Goal: Task Accomplishment & Management: Complete application form

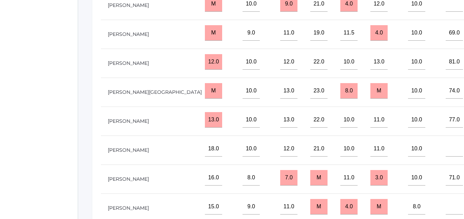
scroll to position [97, 402]
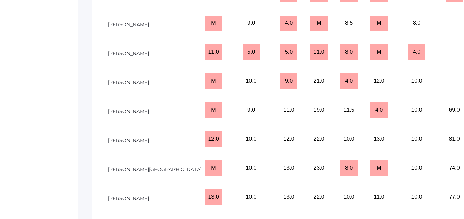
scroll to position [259, 0]
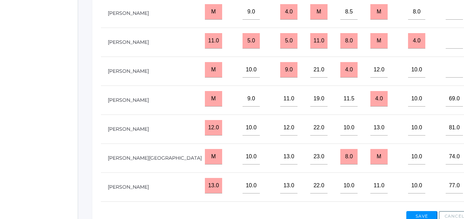
type input"] "21"
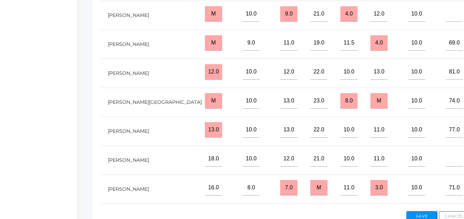
scroll to position [56, 402]
type input"] "26"
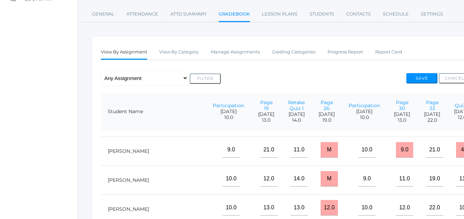
scroll to position [93, 286]
type input"] "43"
click at [321, 177] on input "M" at bounding box center [329, 179] width 17 height 16
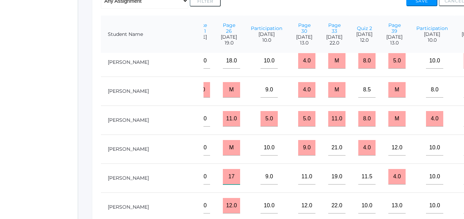
scroll to position [0, 384]
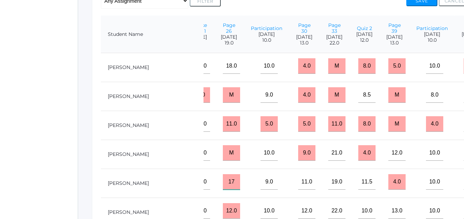
type input "17"
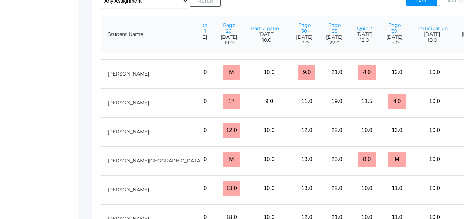
scroll to position [83, 384]
type input"] "42"
click at [388, 168] on input "M" at bounding box center [396, 160] width 17 height 16
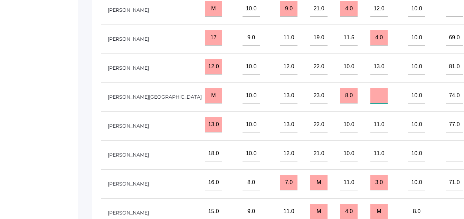
scroll to position [239, 0]
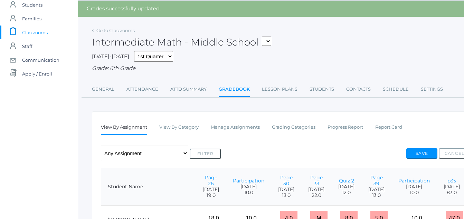
scroll to position [0, 0]
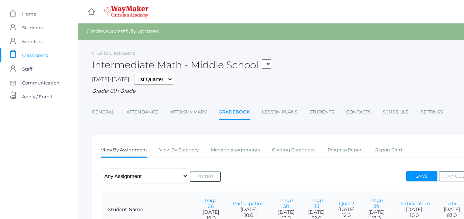
type input"] "12"
drag, startPoint x: 422, startPoint y: 178, endPoint x: 426, endPoint y: 183, distance: 6.6
click at [426, 183] on div "Save Cancel" at bounding box center [438, 177] width 64 height 13
click at [421, 178] on button "Save" at bounding box center [421, 176] width 31 height 10
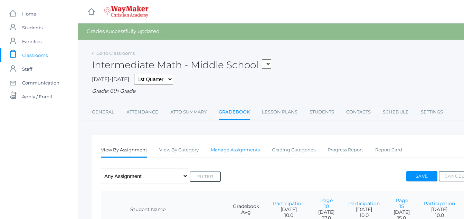
click at [236, 151] on link "Manage Assignments" at bounding box center [235, 150] width 49 height 14
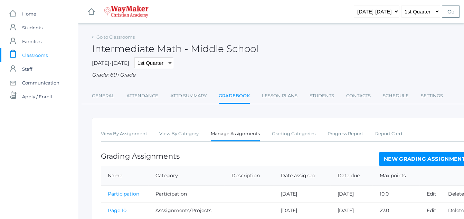
click at [420, 157] on link "New Grading Assignment" at bounding box center [424, 159] width 91 height 14
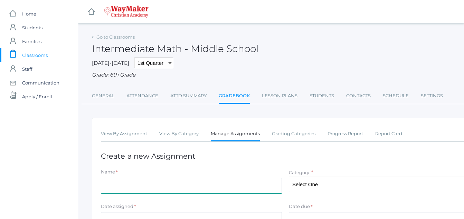
click at [105, 189] on input "Name" at bounding box center [191, 186] width 181 height 16
type input "p52"
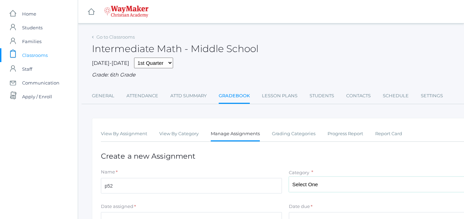
click at [311, 182] on select "Select One Participation Asssignments/Projects Tests" at bounding box center [379, 185] width 181 height 16
select select "1234"
click at [289, 178] on select "Select One Participation Asssignments/Projects Tests" at bounding box center [379, 185] width 181 height 16
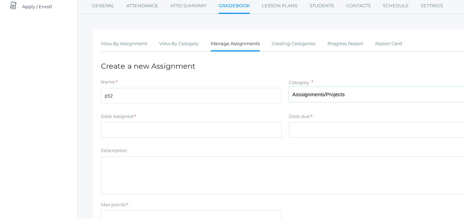
scroll to position [90, 0]
click at [111, 129] on input "Date assigned" at bounding box center [191, 131] width 181 height 16
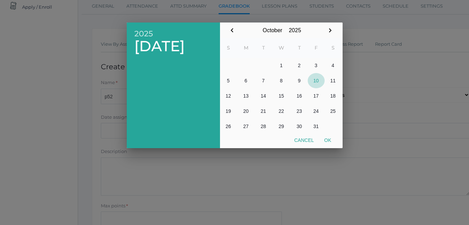
click at [314, 81] on button "10" at bounding box center [316, 80] width 17 height 15
click at [327, 141] on button "Ok" at bounding box center [327, 140] width 17 height 12
type input "[DATE]"
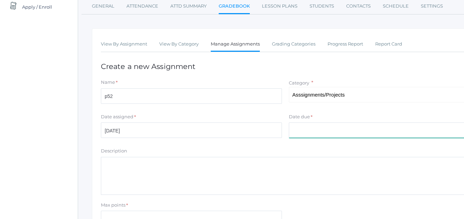
click at [316, 127] on input "Date due" at bounding box center [379, 131] width 181 height 16
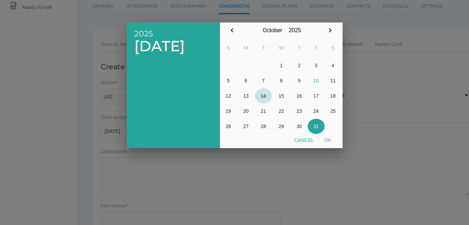
click at [264, 95] on button "14" at bounding box center [263, 95] width 17 height 15
click at [327, 138] on button "Ok" at bounding box center [327, 140] width 17 height 12
type input "[DATE]"
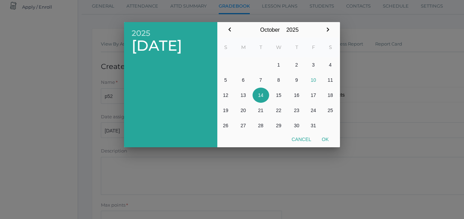
click at [327, 138] on div at bounding box center [232, 82] width 464 height 274
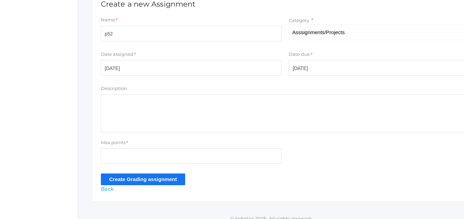
scroll to position [161, 0]
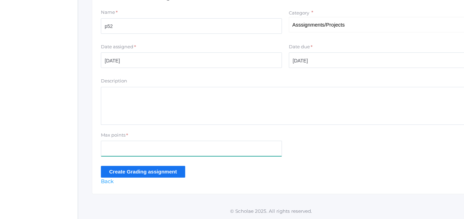
click at [107, 150] on input "Max points" at bounding box center [191, 149] width 181 height 16
type input "25"
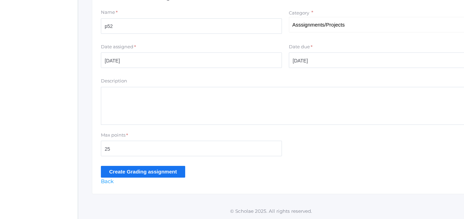
drag, startPoint x: 143, startPoint y: 171, endPoint x: 143, endPoint y: 168, distance: 3.5
click at [143, 168] on input "Create Grading assignment" at bounding box center [143, 171] width 84 height 11
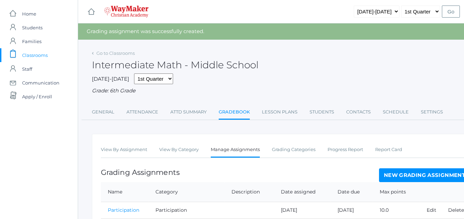
click at [409, 176] on link "New Grading Assignment" at bounding box center [424, 176] width 91 height 14
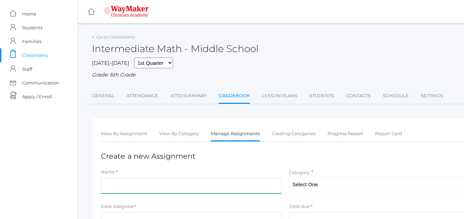
click at [102, 185] on input "Name" at bounding box center [191, 186] width 181 height 16
type input "participation"
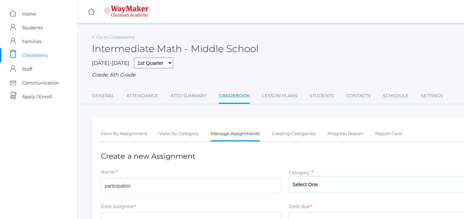
click at [313, 180] on select "Select One Participation Asssignments/Projects Tests" at bounding box center [379, 185] width 181 height 16
click at [289, 178] on select "Select One Participation Asssignments/Projects Tests" at bounding box center [379, 185] width 181 height 16
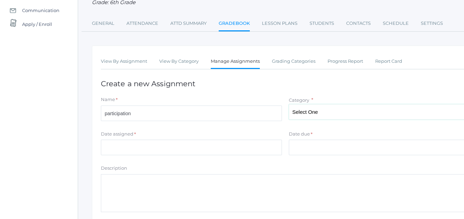
scroll to position [73, 0]
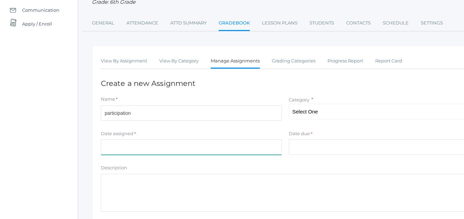
drag, startPoint x: 105, startPoint y: 149, endPoint x: 117, endPoint y: 143, distance: 14.1
click at [117, 143] on input "Date assigned" at bounding box center [191, 148] width 181 height 16
click at [109, 147] on input "Date assigned" at bounding box center [191, 148] width 181 height 16
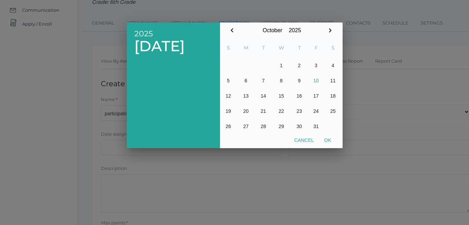
click at [107, 148] on div at bounding box center [234, 84] width 469 height 281
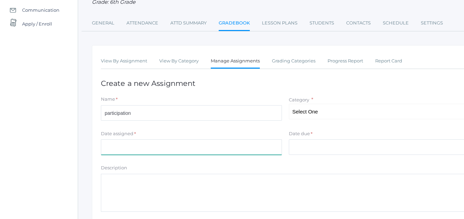
click at [110, 147] on input "Date assigned" at bounding box center [191, 148] width 181 height 16
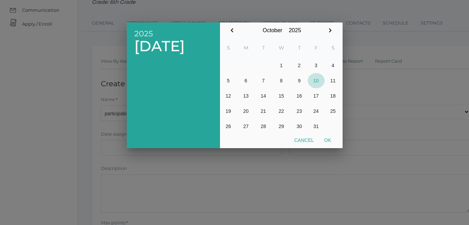
click at [320, 80] on button "10" at bounding box center [316, 80] width 17 height 15
click at [331, 138] on button "Ok" at bounding box center [327, 140] width 17 height 12
type input "[DATE]"
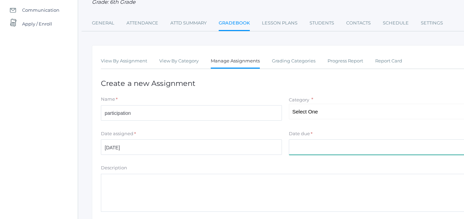
click at [299, 149] on input "Date due" at bounding box center [379, 148] width 181 height 16
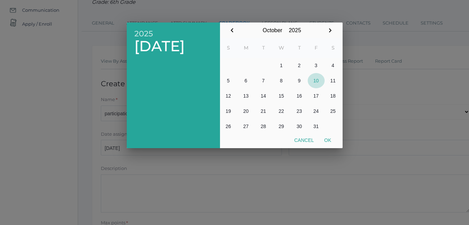
click at [323, 77] on button "10" at bounding box center [316, 80] width 17 height 15
click at [336, 132] on table "S M T W T F S 1 2 3 4 5 6 7 8 9 10 11 12 13 14 15 16 17 18 19 20 21 22 23 24 25…" at bounding box center [281, 86] width 122 height 96
click at [331, 138] on button "Ok" at bounding box center [327, 140] width 17 height 12
type input "[DATE]"
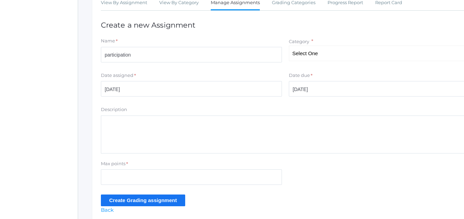
scroll to position [161, 0]
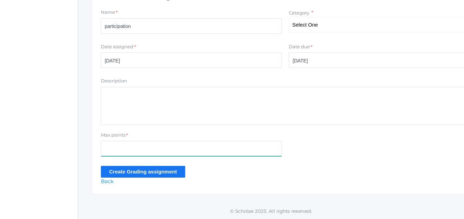
click at [119, 147] on input "Max points" at bounding box center [191, 149] width 181 height 16
type input "10.0"
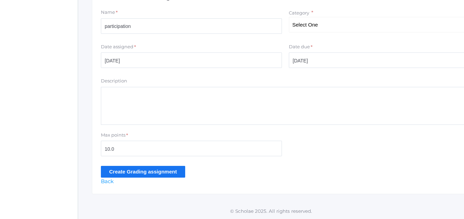
click at [162, 172] on input "Create Grading assignment" at bounding box center [143, 171] width 84 height 11
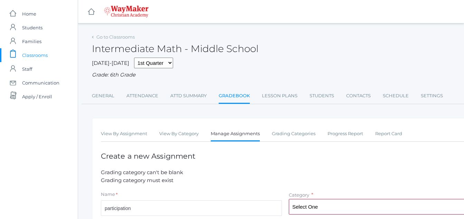
click at [315, 214] on select "Select One Participation Asssignments/Projects Tests" at bounding box center [379, 207] width 181 height 16
select select "1233"
click at [289, 200] on select "Select One Participation Asssignments/Projects Tests" at bounding box center [379, 207] width 181 height 16
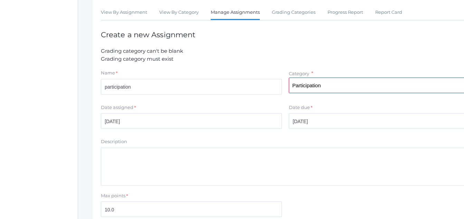
scroll to position [183, 0]
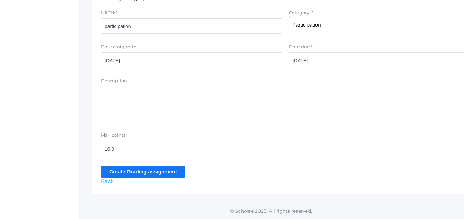
click at [148, 179] on div "View By Assignment View By Category Manage Assignments Grading Categories Progr…" at bounding box center [285, 65] width 387 height 259
drag, startPoint x: 134, startPoint y: 168, endPoint x: 137, endPoint y: 166, distance: 3.7
click at [137, 166] on form "Grading category can't be blank Grading category must exist Name * participatio…" at bounding box center [285, 82] width 369 height 191
click at [126, 175] on input "Create Grading assignment" at bounding box center [143, 171] width 84 height 11
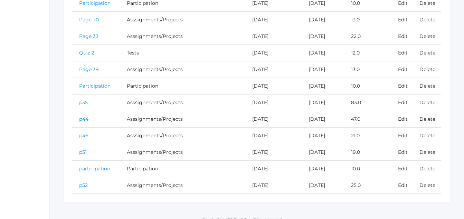
scroll to position [383, 29]
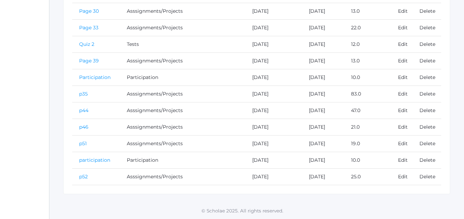
click at [92, 161] on link "participation" at bounding box center [94, 160] width 31 height 6
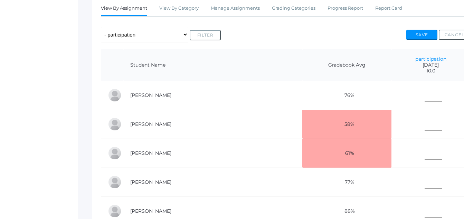
scroll to position [126, 0]
click at [425, 95] on input"] "text" at bounding box center [433, 94] width 17 height 16
type input"] "8"
click at [425, 124] on input"] "text" at bounding box center [433, 123] width 17 height 16
type input"] "6"
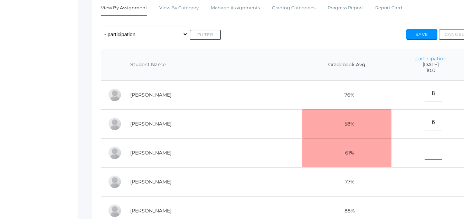
click at [425, 152] on input"] "text" at bounding box center [433, 152] width 17 height 16
type input"] "9"
click at [425, 180] on input"] "text" at bounding box center [433, 181] width 17 height 16
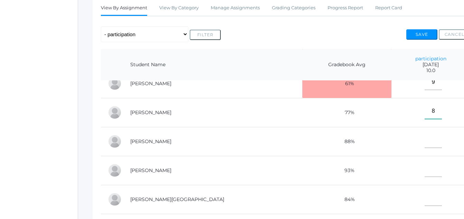
scroll to position [76, 0]
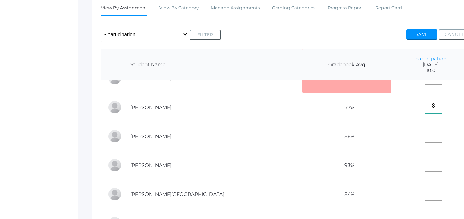
type input"] "8"
click at [425, 137] on input"] "text" at bounding box center [433, 136] width 17 height 16
type input"] "9"
click at [425, 161] on input"] "text" at bounding box center [433, 165] width 17 height 16
type input"] "9"
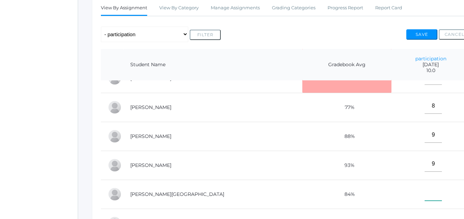
click at [425, 192] on input"] "text" at bounding box center [433, 194] width 17 height 16
type input"] "9"
type input"] "10"
click at [425, 157] on input"] "9" at bounding box center [433, 165] width 17 height 16
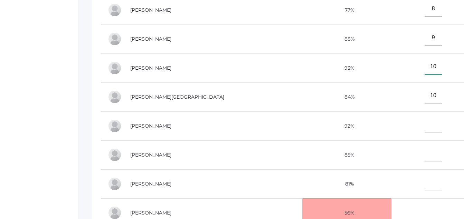
scroll to position [235, 0]
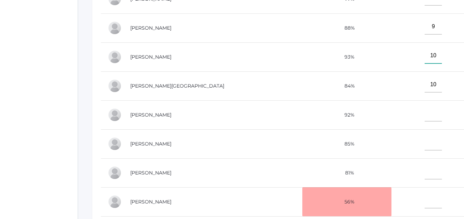
type input"] "10"
click at [425, 94] on td "10" at bounding box center [431, 86] width 78 height 29
drag, startPoint x: 413, startPoint y: 111, endPoint x: 410, endPoint y: 120, distance: 9.7
click at [425, 110] on input"] "text" at bounding box center [433, 114] width 17 height 16
type input"] "10"
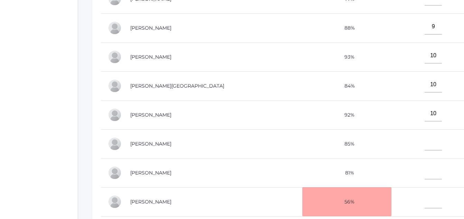
drag, startPoint x: 420, startPoint y: 128, endPoint x: 411, endPoint y: 134, distance: 10.3
click at [420, 130] on td at bounding box center [431, 144] width 78 height 29
click at [425, 141] on input"] "text" at bounding box center [433, 143] width 17 height 16
type input"] "9"
drag, startPoint x: 427, startPoint y: 159, endPoint x: 422, endPoint y: 163, distance: 6.6
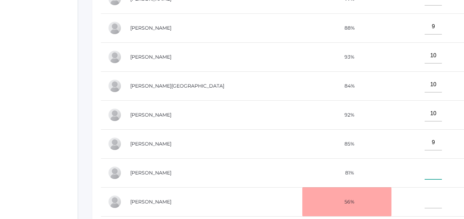
click at [429, 160] on td at bounding box center [431, 173] width 78 height 29
type input"] "9"
click at [424, 196] on td at bounding box center [431, 202] width 78 height 29
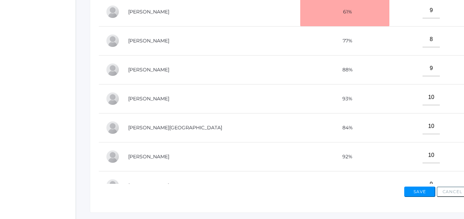
scroll to position [287, 2]
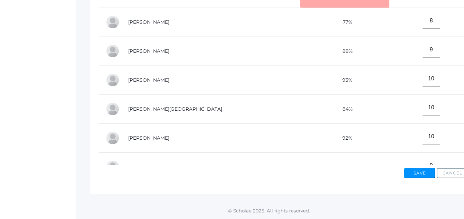
type input"] "8"
click at [417, 174] on button "Save" at bounding box center [419, 173] width 31 height 10
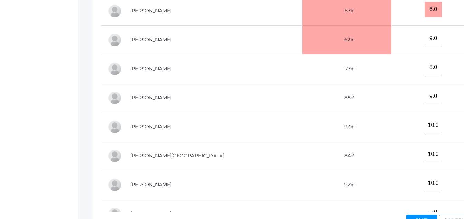
scroll to position [303, 0]
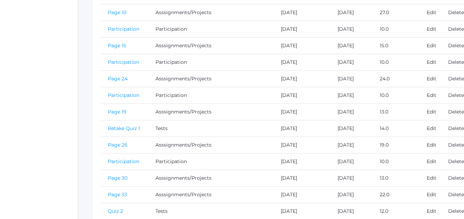
scroll to position [367, 0]
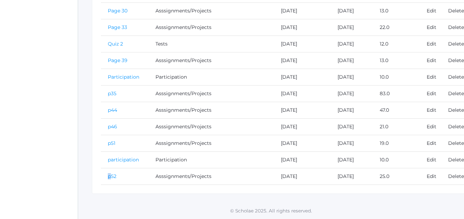
click at [112, 169] on td "p52" at bounding box center [125, 177] width 48 height 17
